Goal: Task Accomplishment & Management: Check status

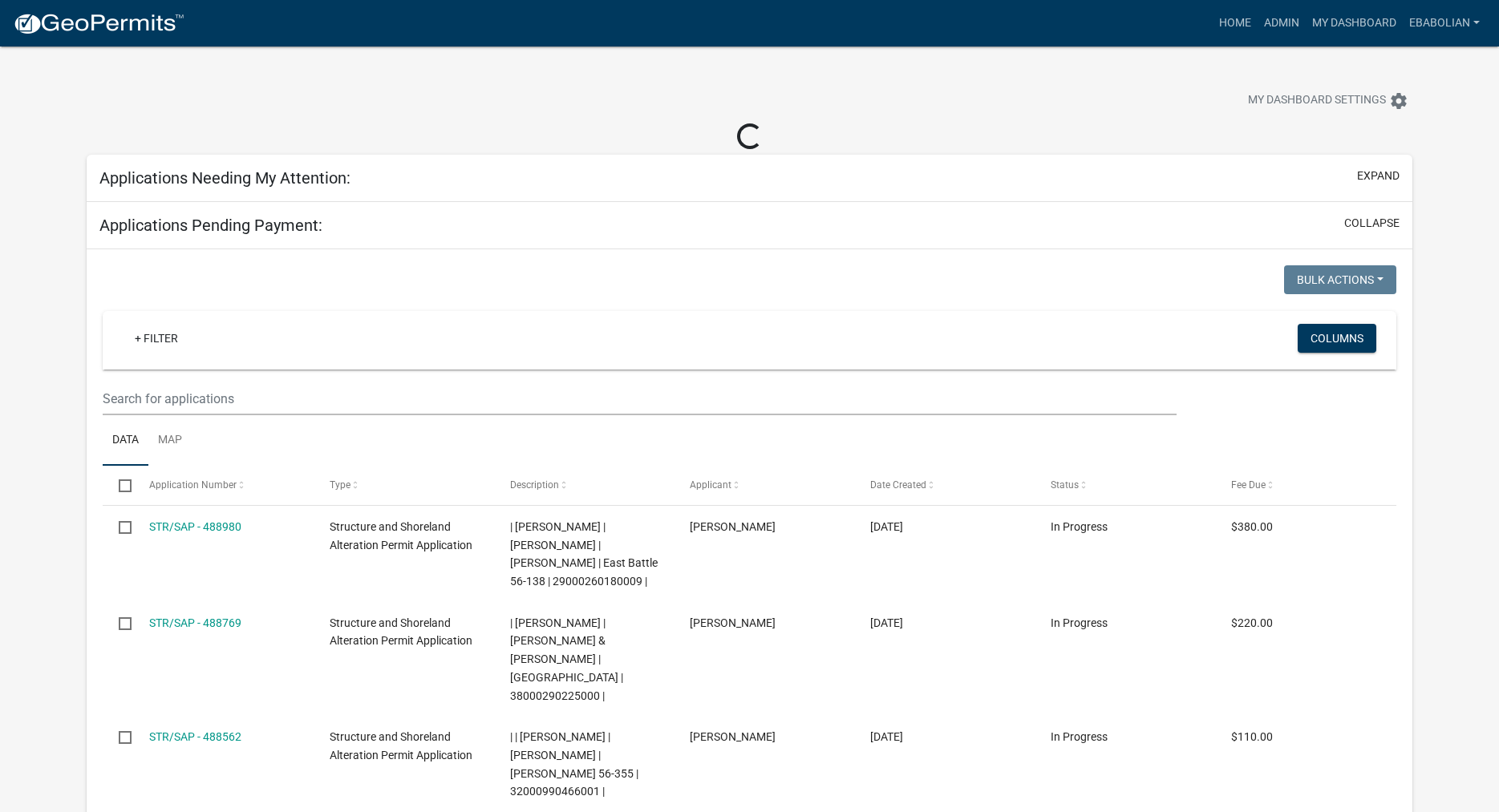
select select "3: 100"
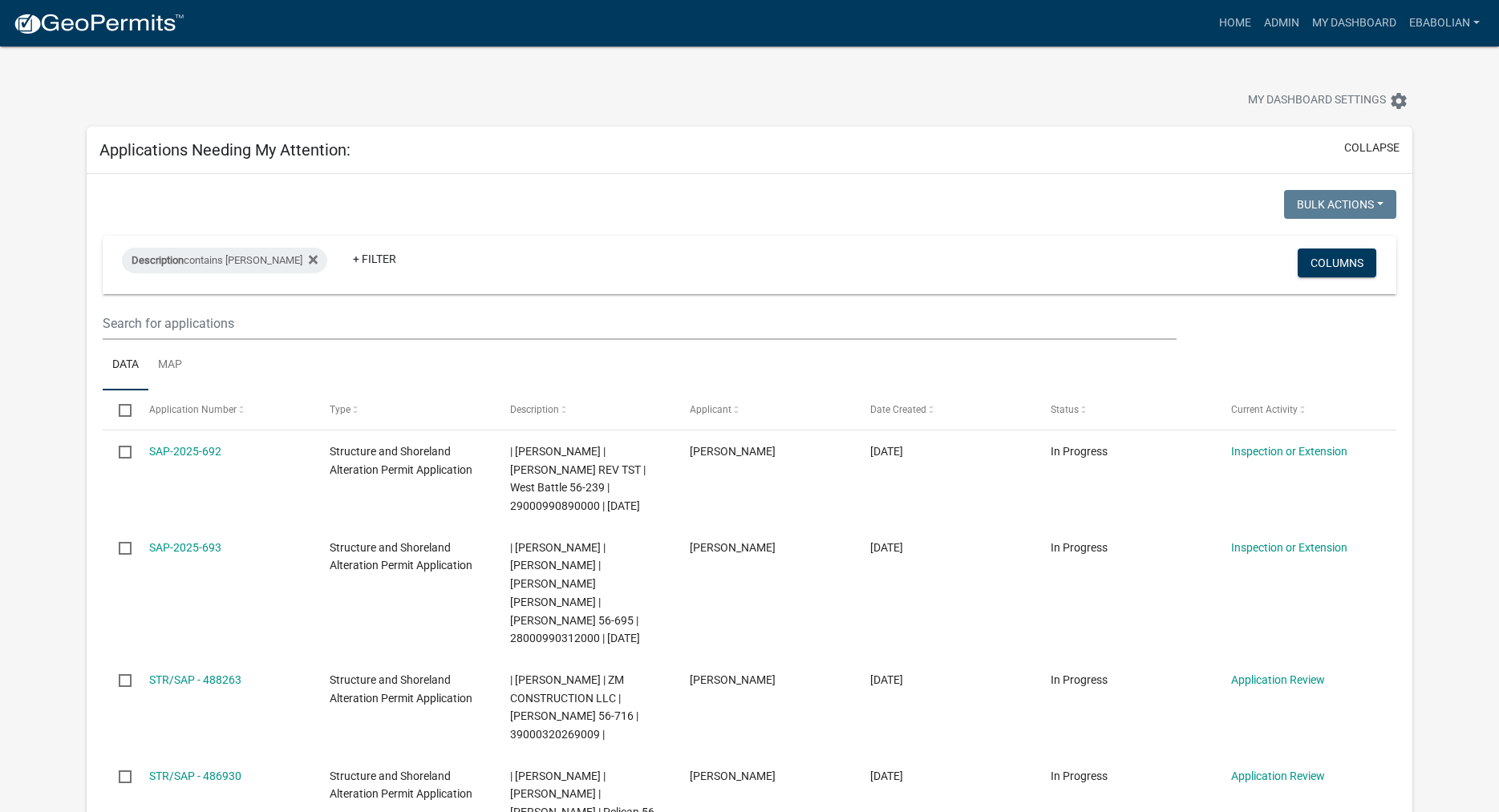
select select "3: 100"
click at [1280, 27] on link "Admin" at bounding box center [1282, 23] width 48 height 31
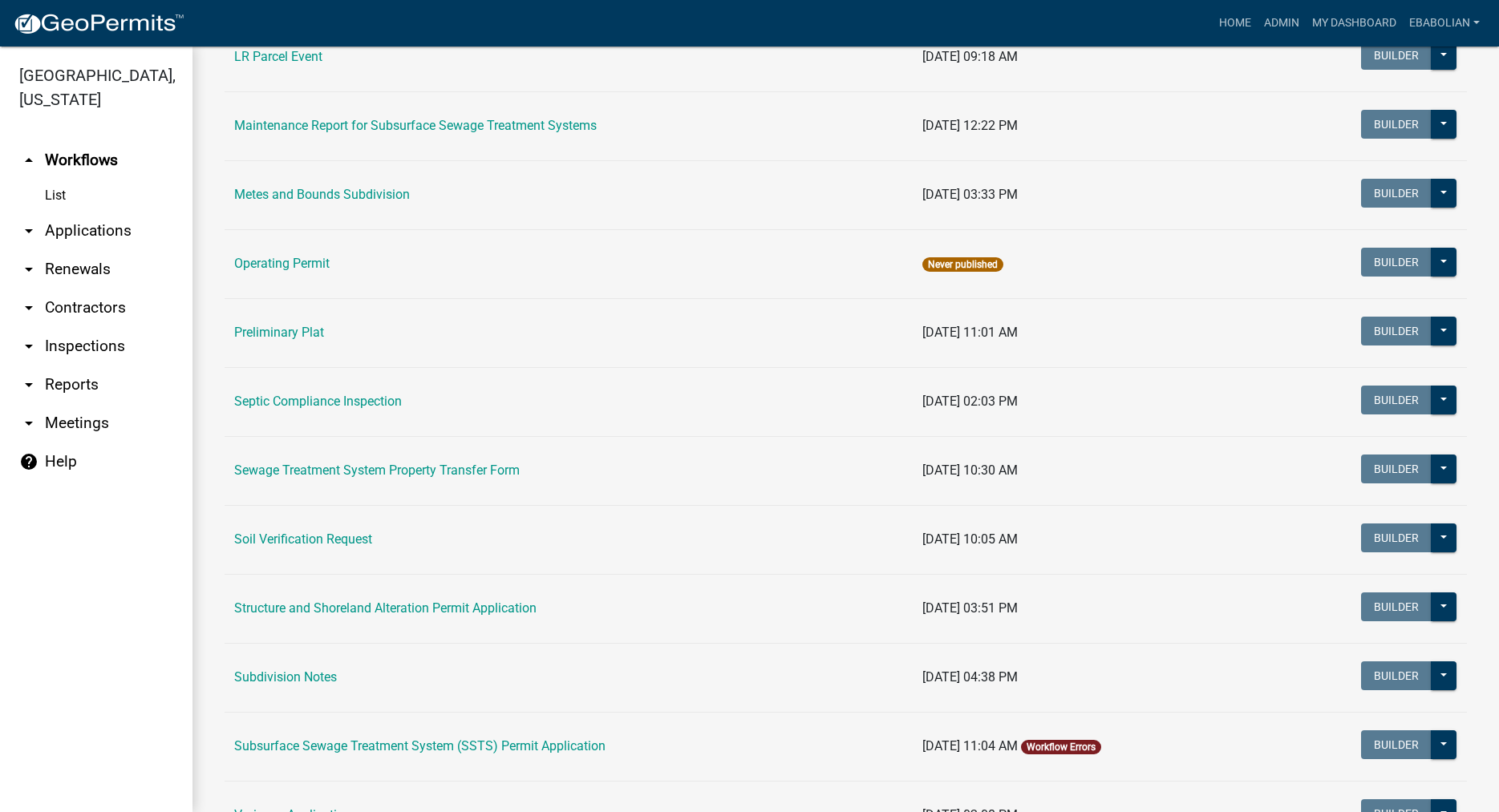
scroll to position [549, 0]
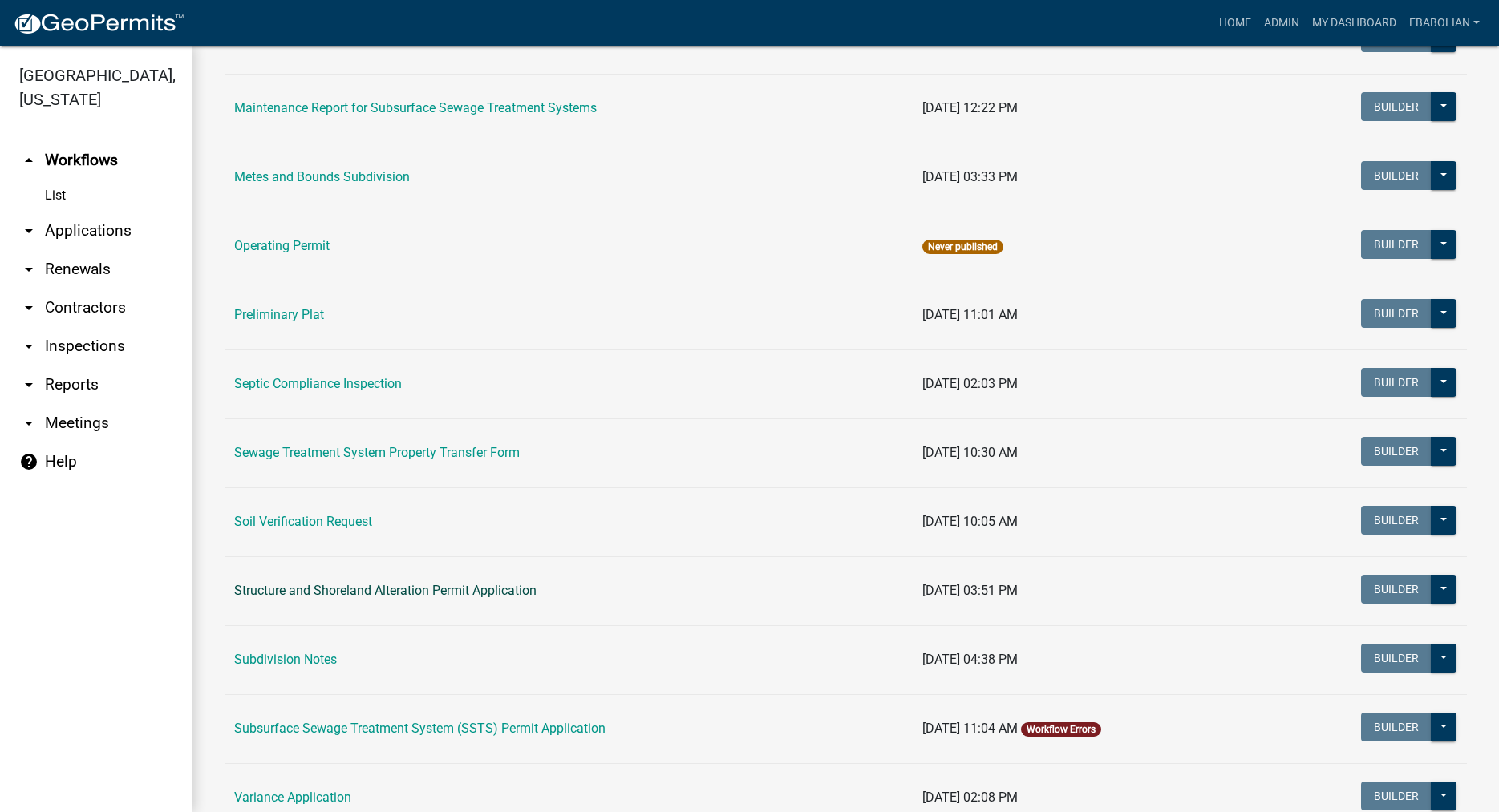
click at [393, 590] on link "Structure and Shoreland Alteration Permit Application" at bounding box center [385, 590] width 302 height 15
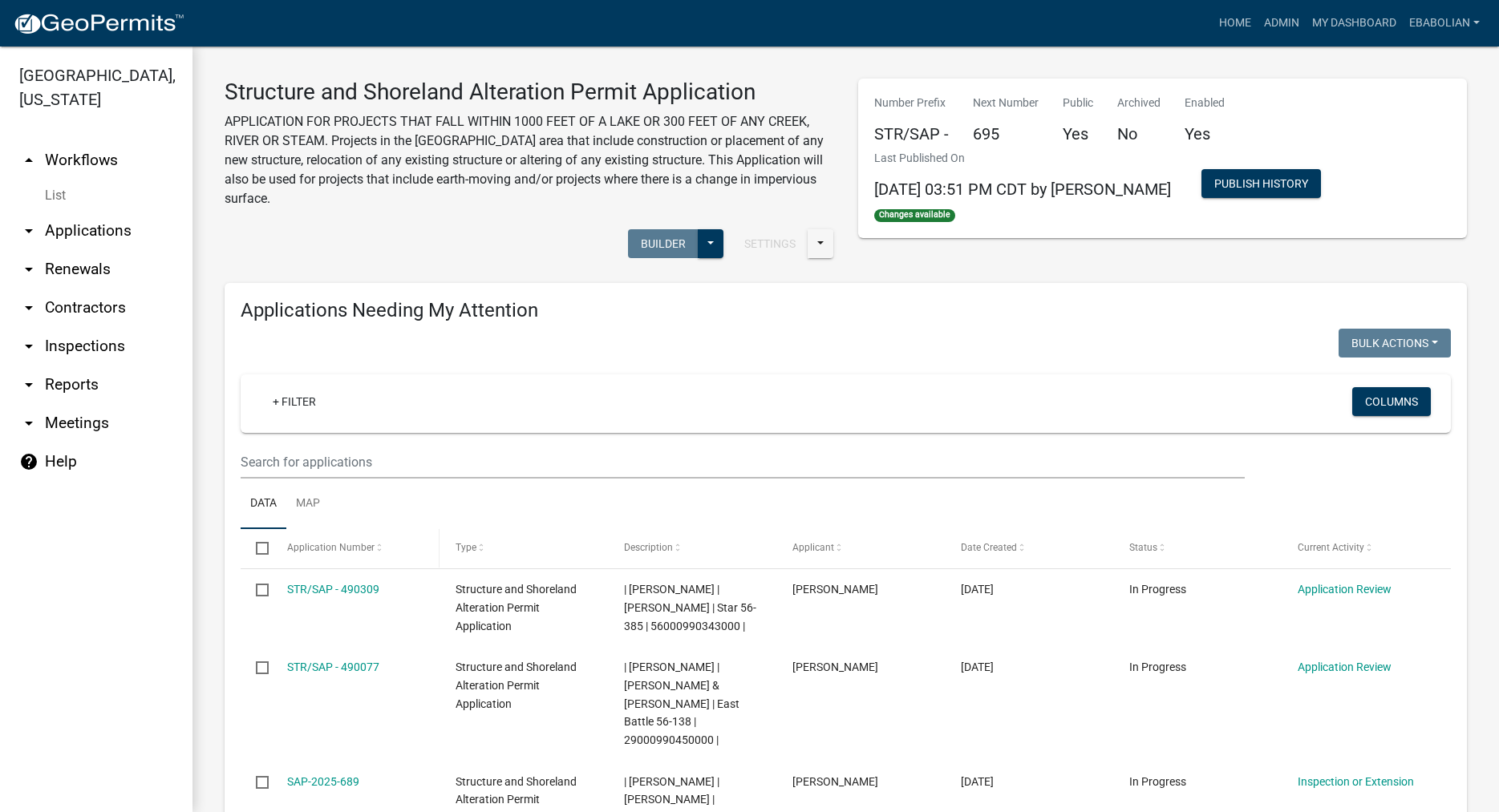
scroll to position [92, 0]
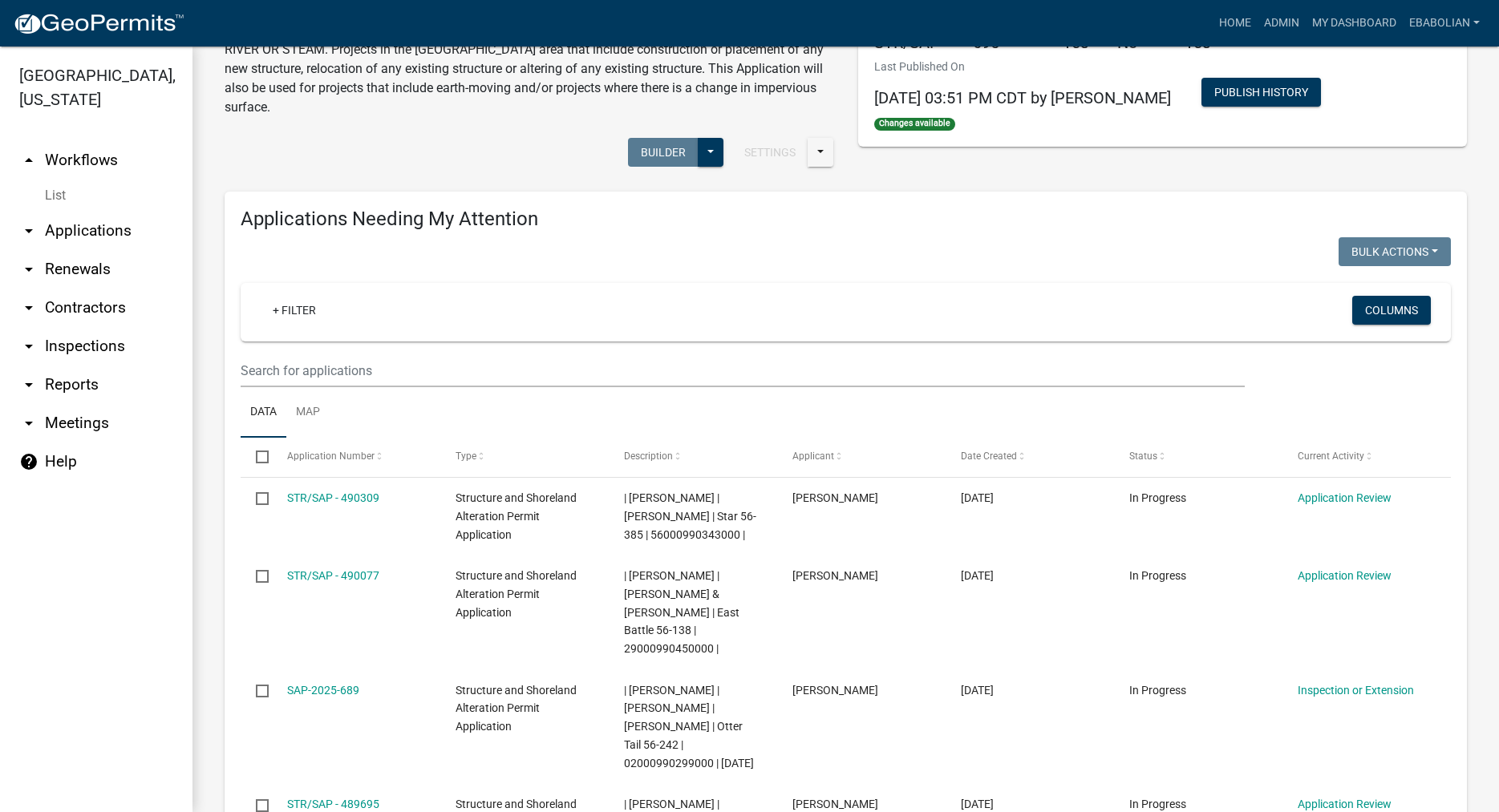
select select "3: 100"
click at [327, 371] on input "text" at bounding box center [742, 371] width 1004 height 32
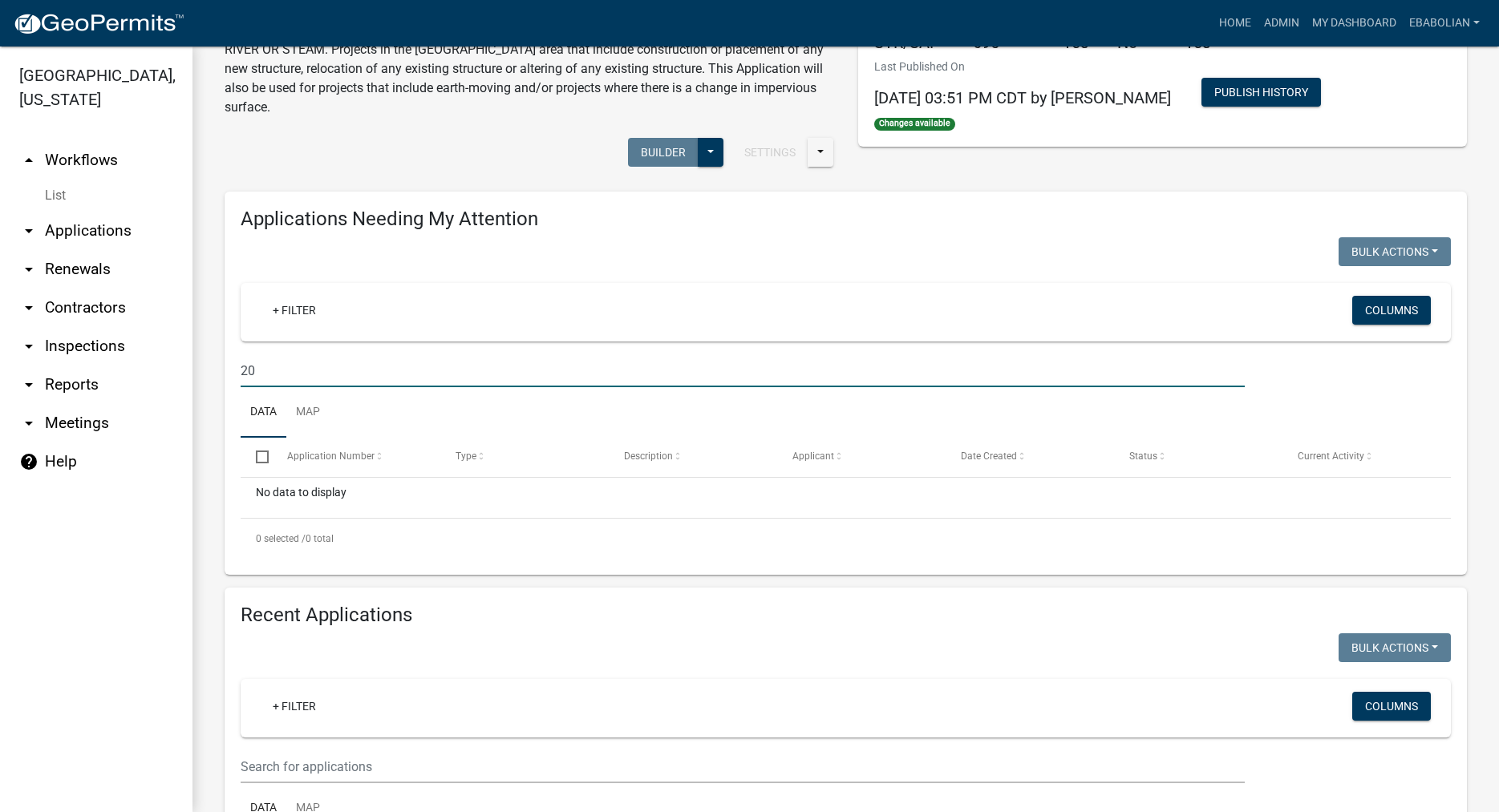
type input "2"
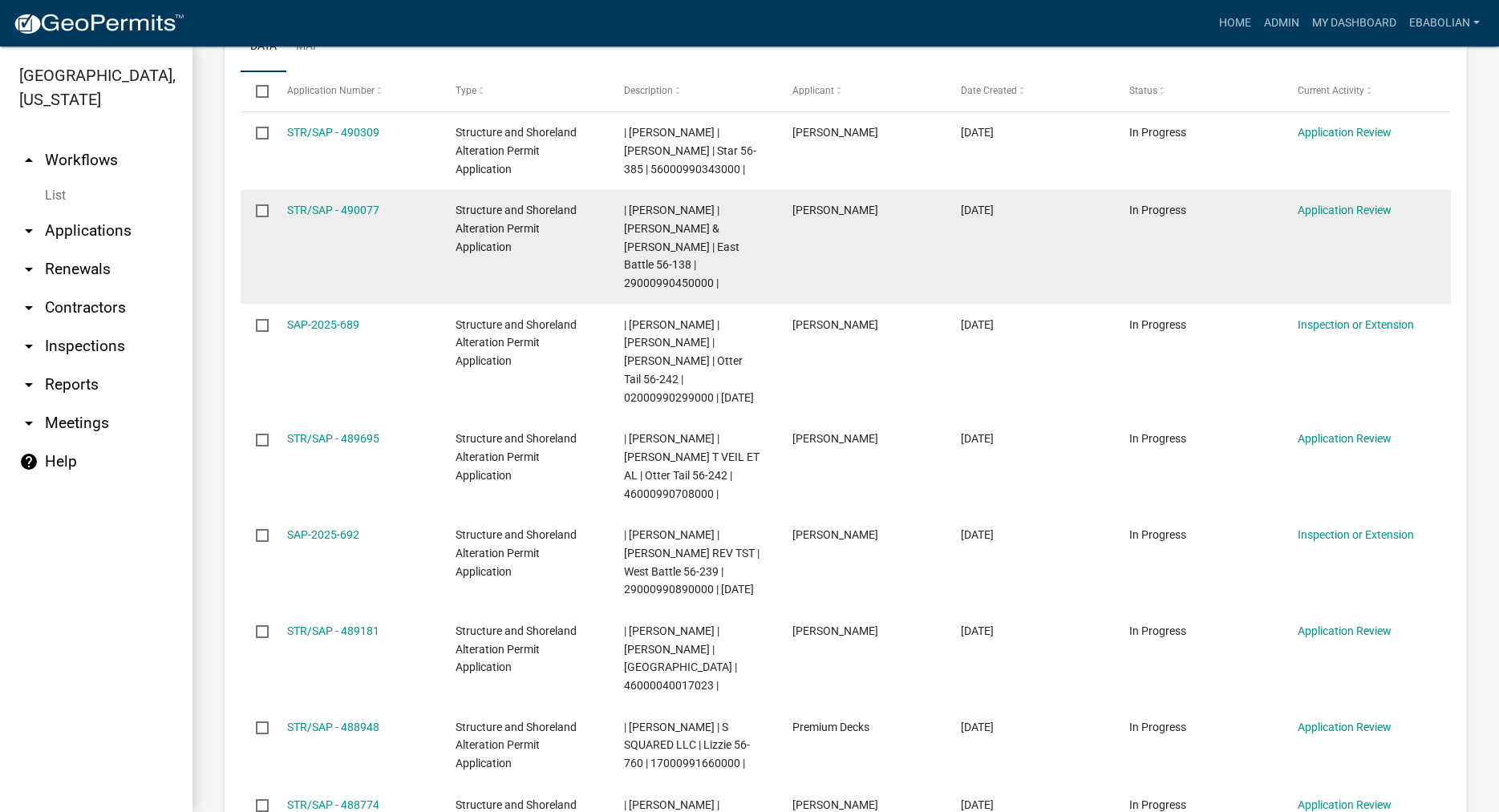
scroll to position [183, 0]
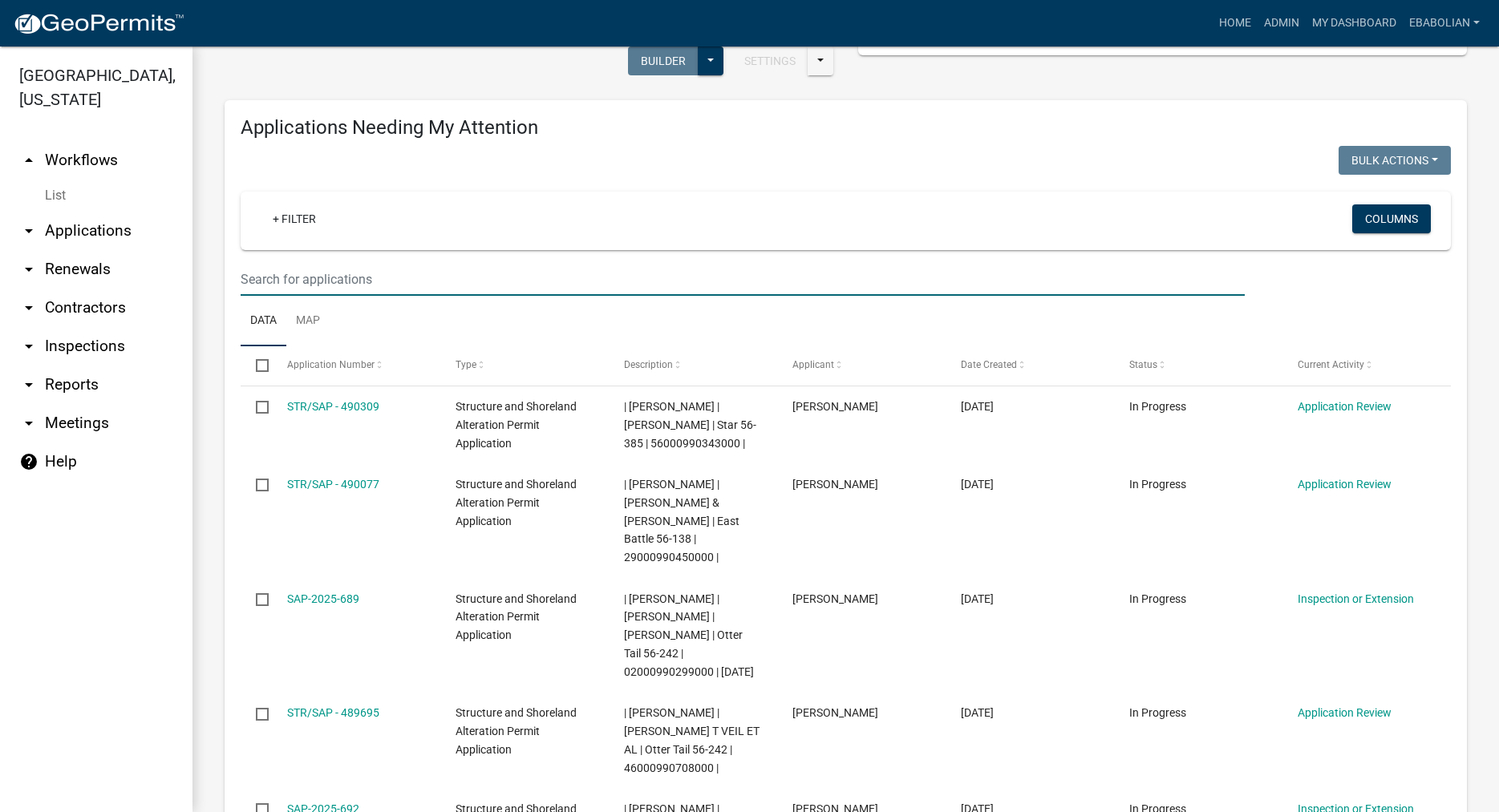
click at [312, 279] on input "text" at bounding box center [742, 279] width 1004 height 32
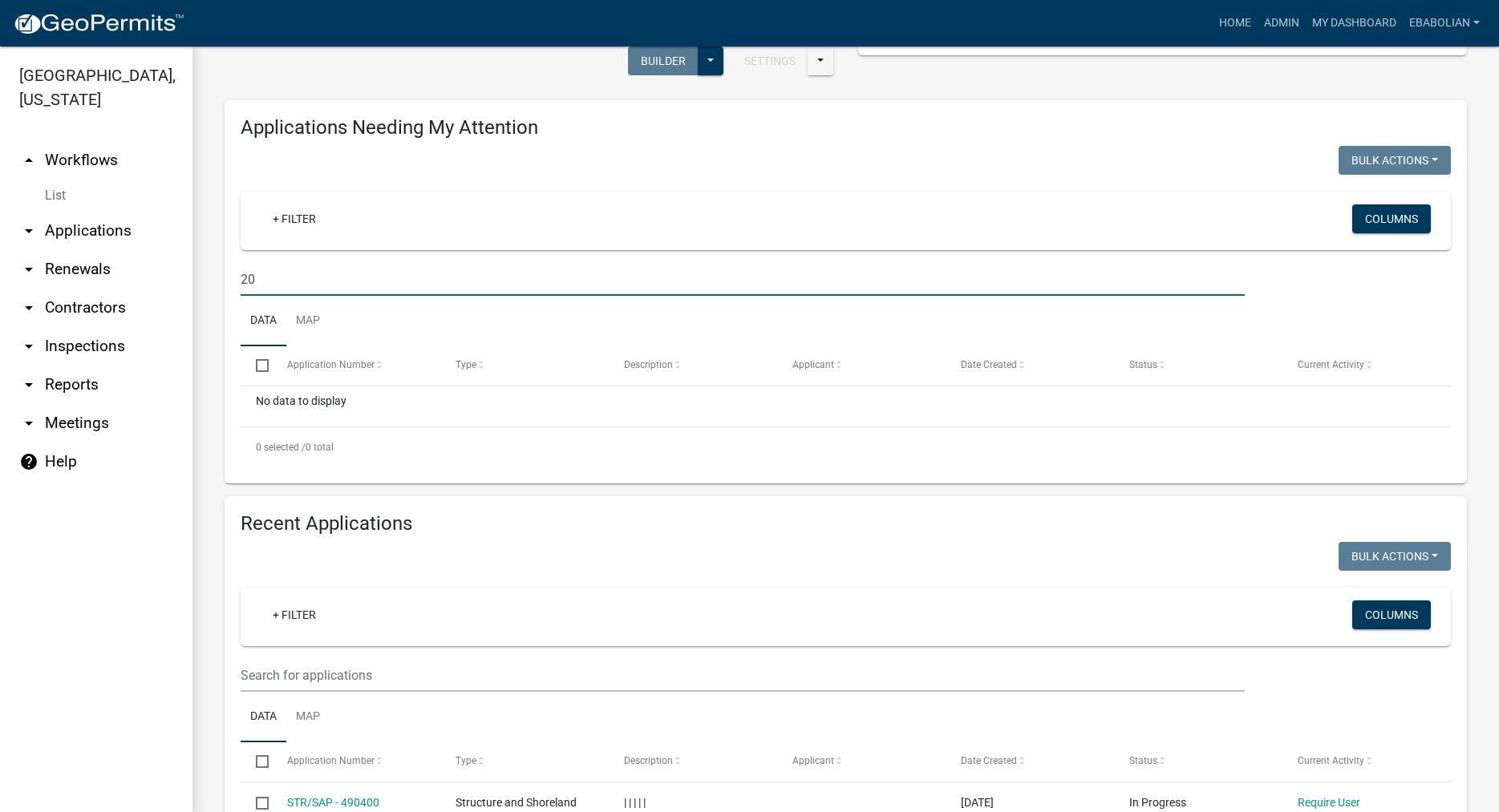
type input "2"
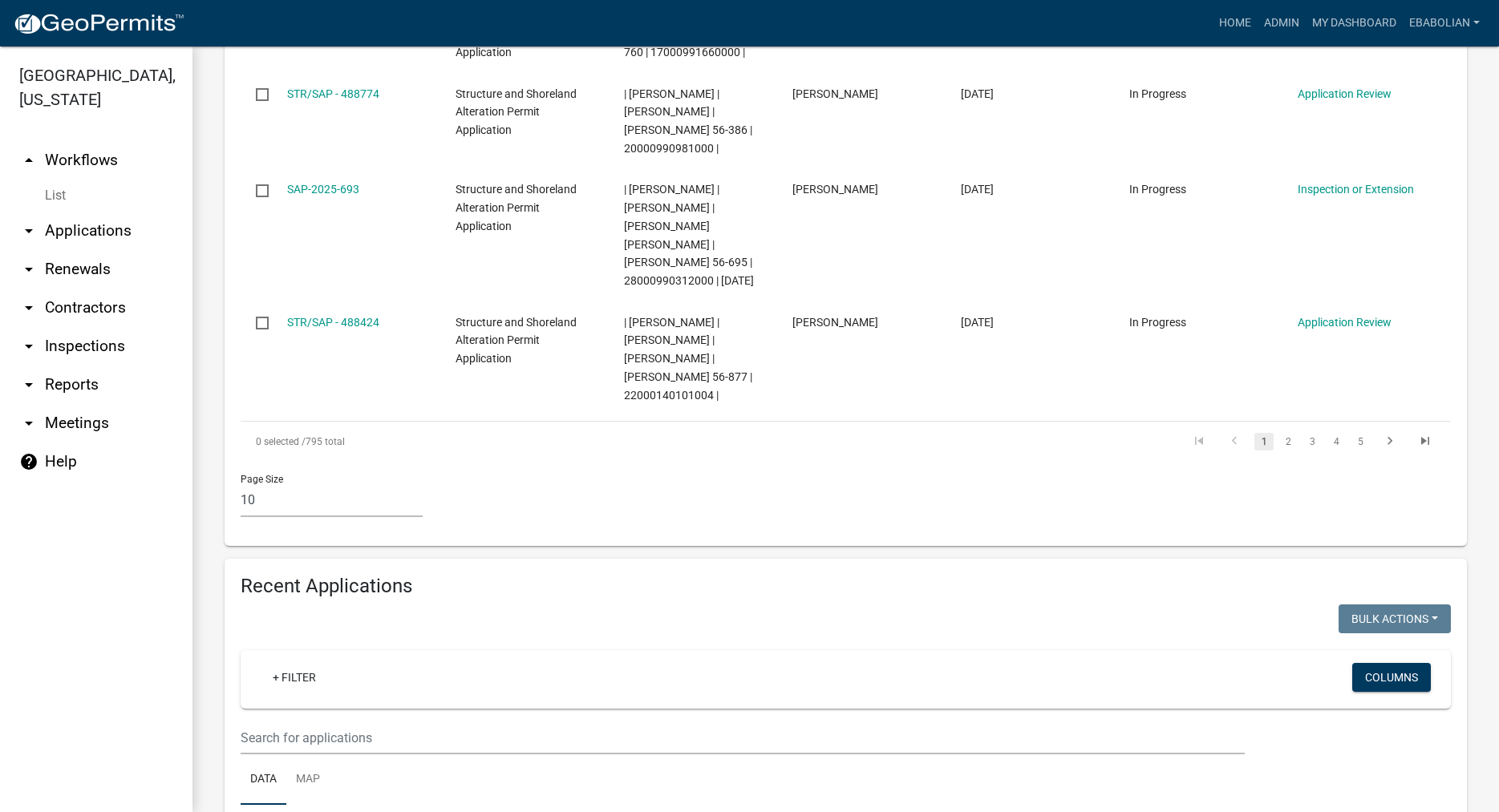
scroll to position [1280, 0]
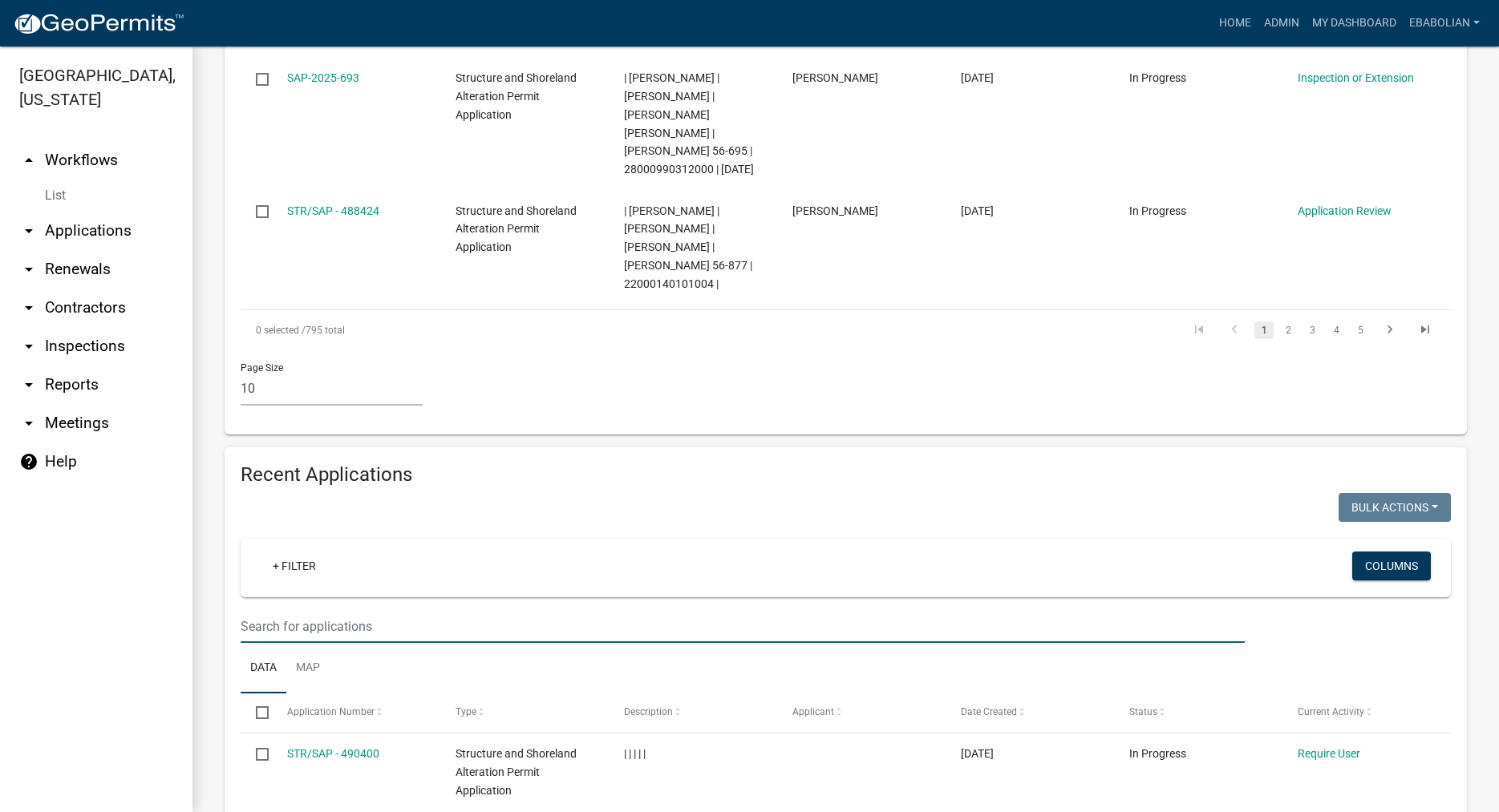
click at [301, 610] on input "text" at bounding box center [742, 626] width 1004 height 32
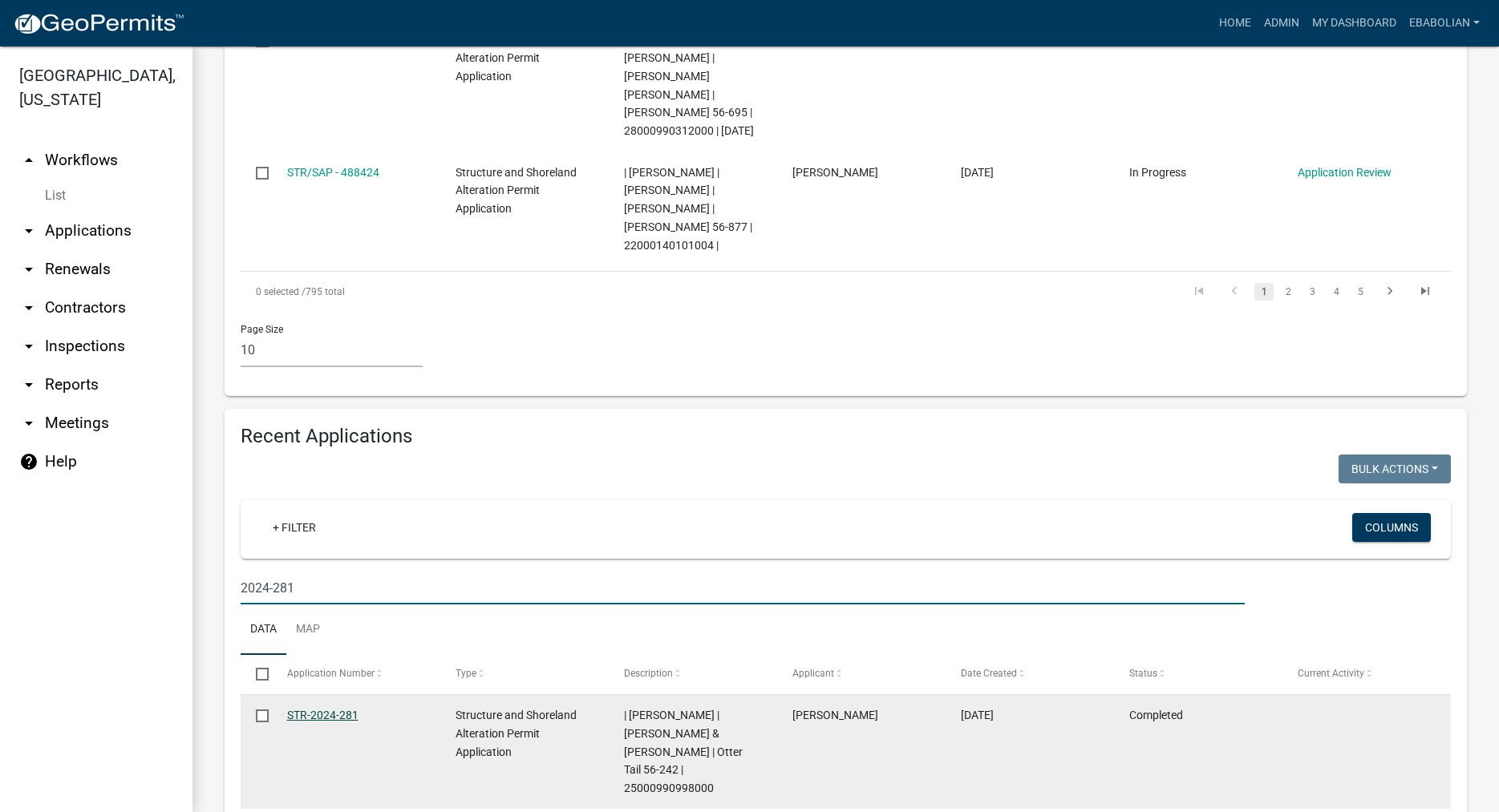
type input "2024-281"
click at [318, 709] on link "STR-2024-281" at bounding box center [323, 715] width 72 height 12
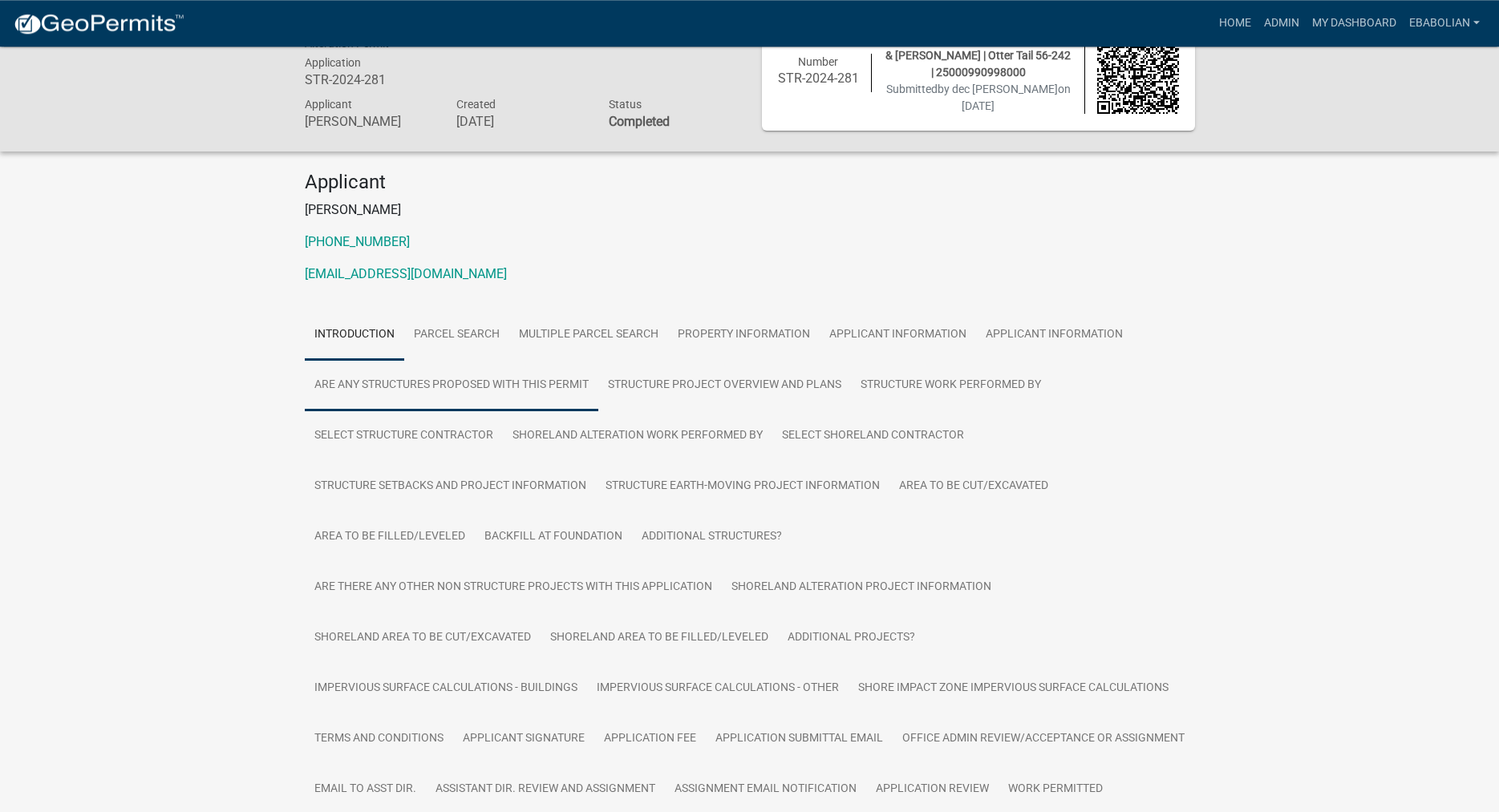
scroll to position [82, 0]
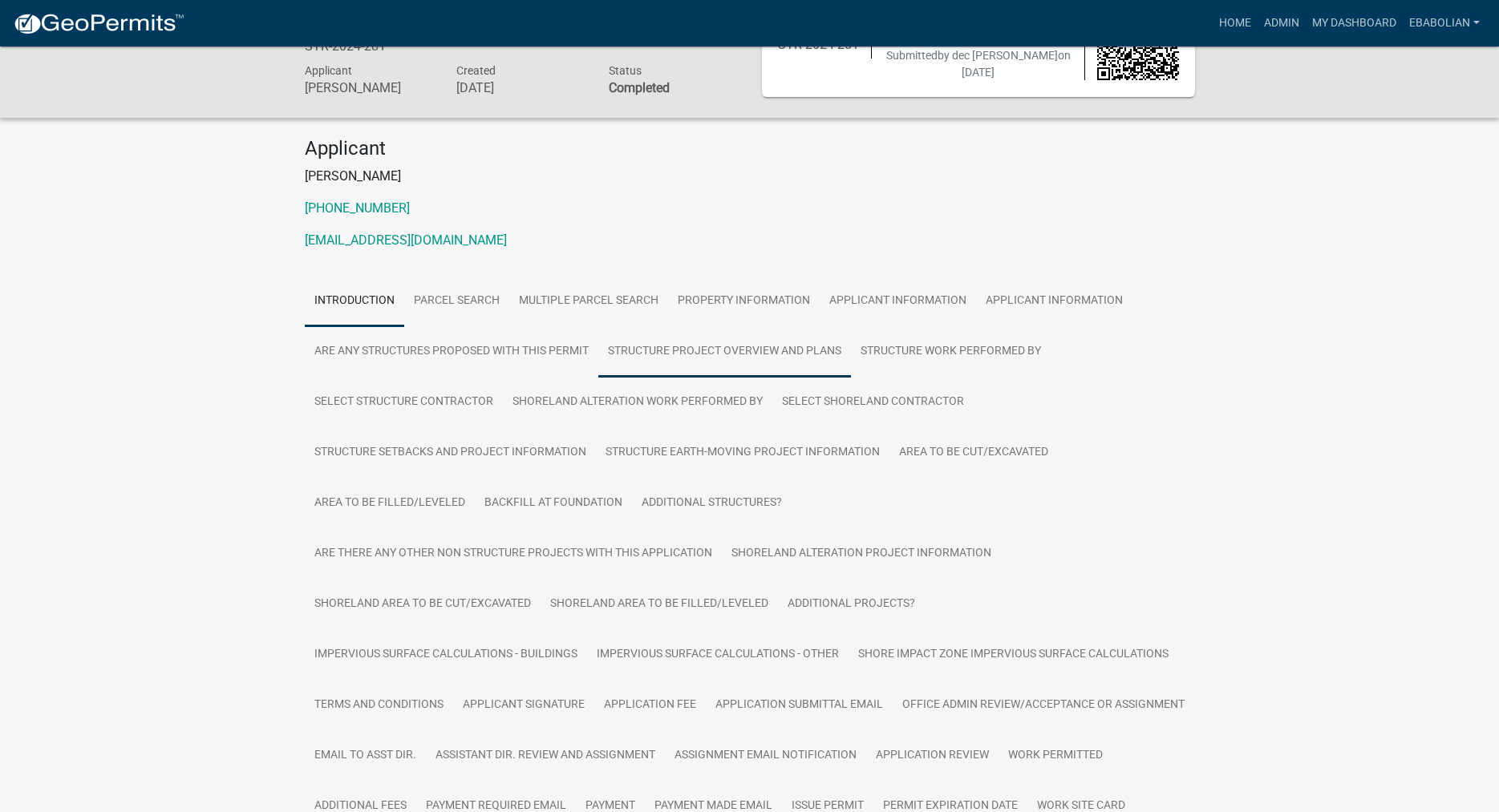
click at [695, 351] on link "Structure Project Overview and Plans" at bounding box center [724, 352] width 252 height 52
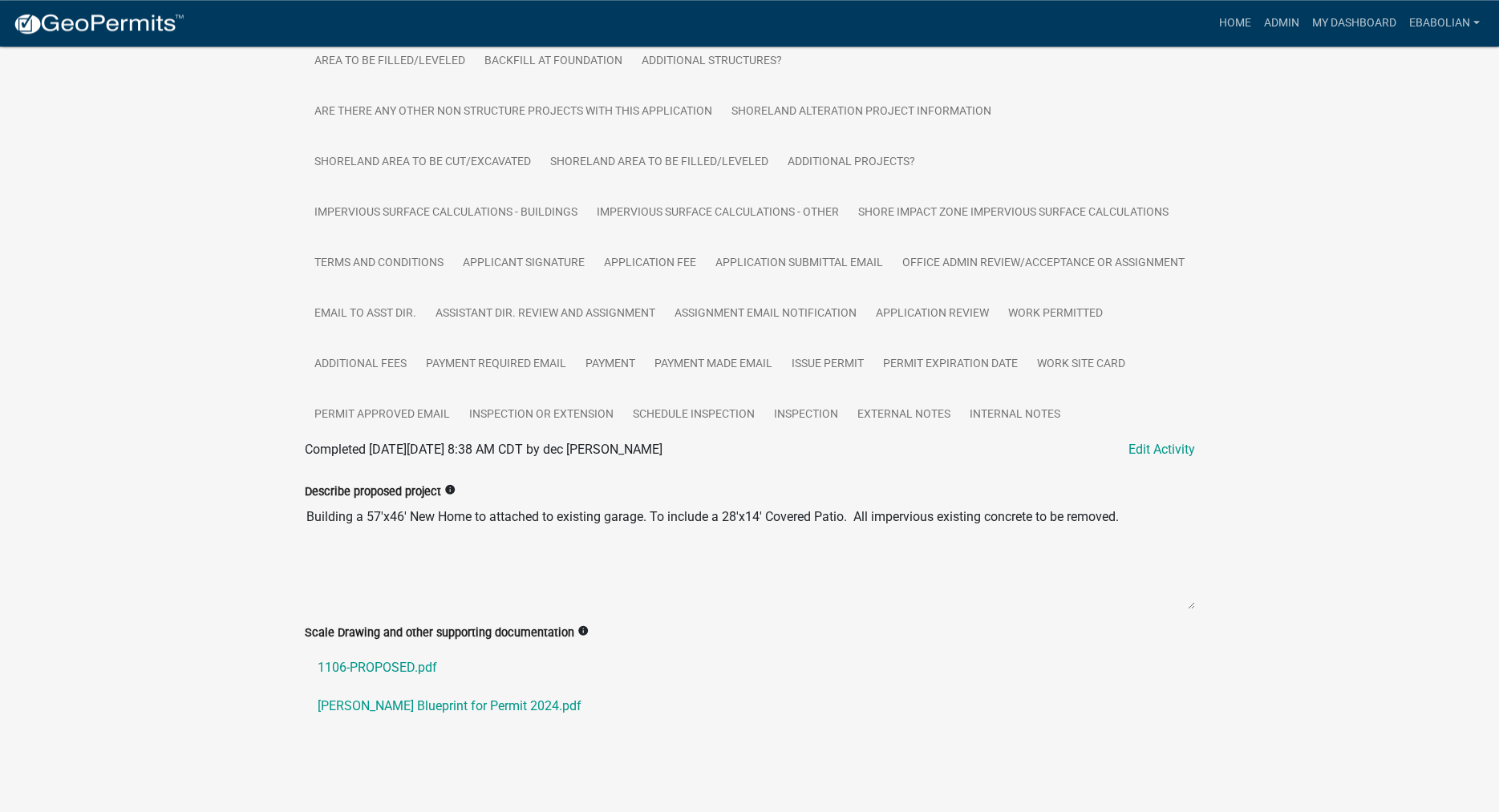
scroll to position [574, 0]
click at [397, 666] on link "1106-PROPOSED.pdf" at bounding box center [750, 668] width 891 height 38
